Goal: Find specific page/section: Find specific page/section

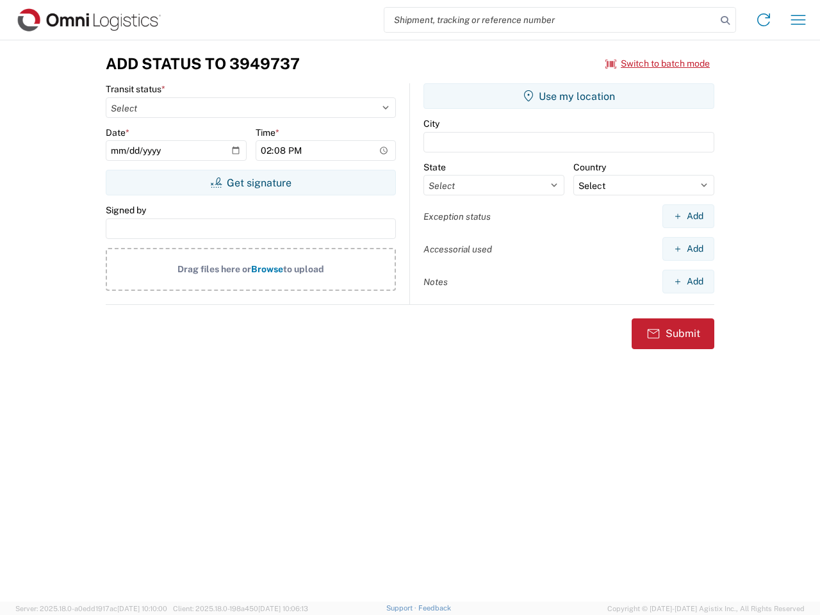
click at [550, 20] on input "search" at bounding box center [550, 20] width 332 height 24
click at [725, 21] on icon at bounding box center [725, 21] width 18 height 18
click at [764, 20] on icon at bounding box center [764, 20] width 21 height 21
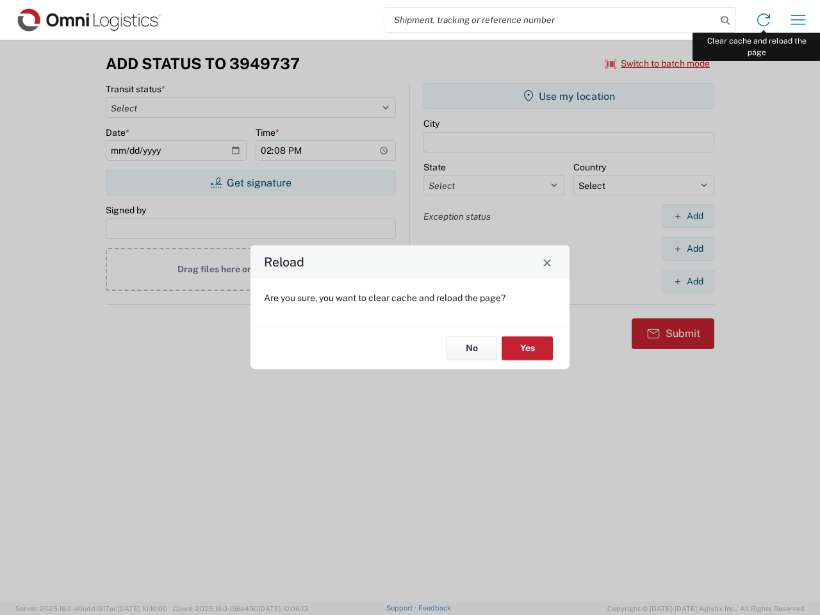
click at [798, 20] on div "Reload Are you sure, you want to clear cache and reload the page? No Yes" at bounding box center [410, 307] width 820 height 615
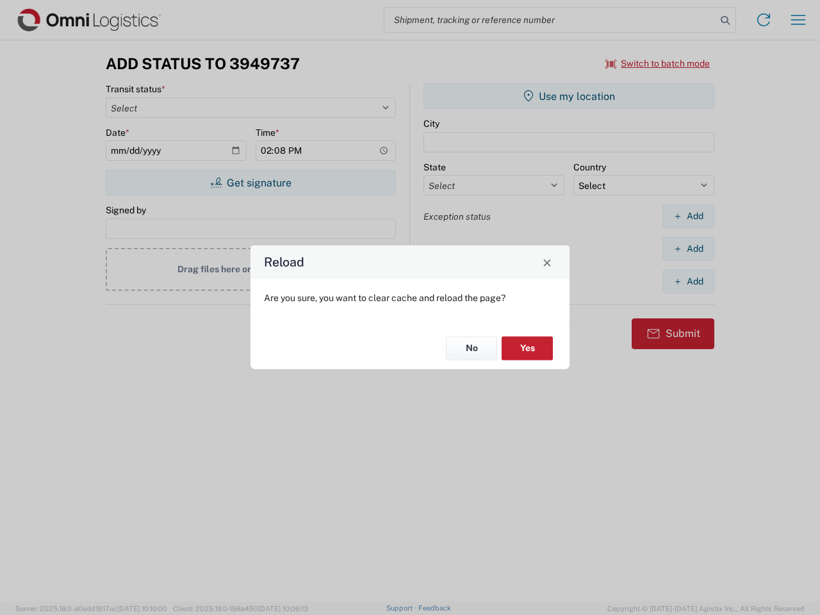
click at [658, 63] on div "Reload Are you sure, you want to clear cache and reload the page? No Yes" at bounding box center [410, 307] width 820 height 615
click at [251, 183] on div "Reload Are you sure, you want to clear cache and reload the page? No Yes" at bounding box center [410, 307] width 820 height 615
click at [569, 96] on div "Reload Are you sure, you want to clear cache and reload the page? No Yes" at bounding box center [410, 307] width 820 height 615
click at [688, 216] on div "Reload Are you sure, you want to clear cache and reload the page? No Yes" at bounding box center [410, 307] width 820 height 615
click at [688, 249] on div "Reload Are you sure, you want to clear cache and reload the page? No Yes" at bounding box center [410, 307] width 820 height 615
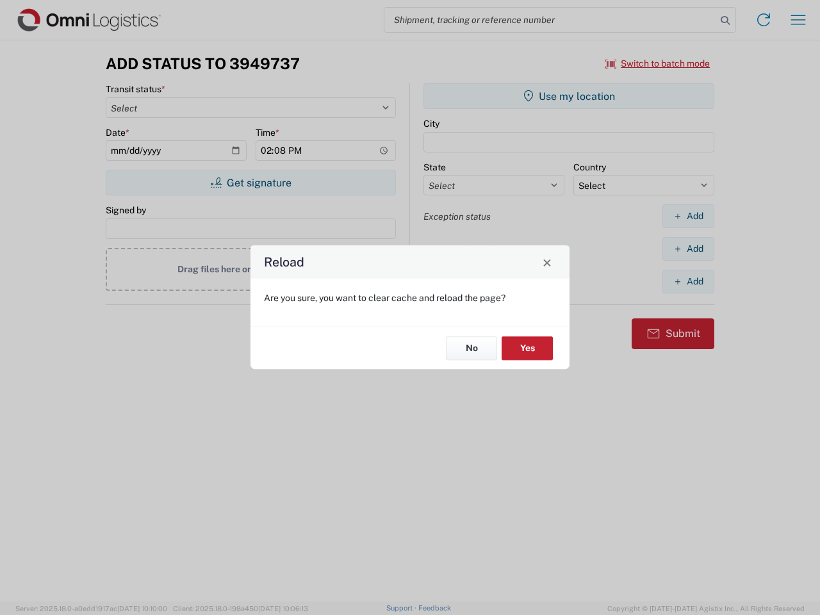
click at [688, 281] on div "Reload Are you sure, you want to clear cache and reload the page? No Yes" at bounding box center [410, 307] width 820 height 615
